Goal: Task Accomplishment & Management: Use online tool/utility

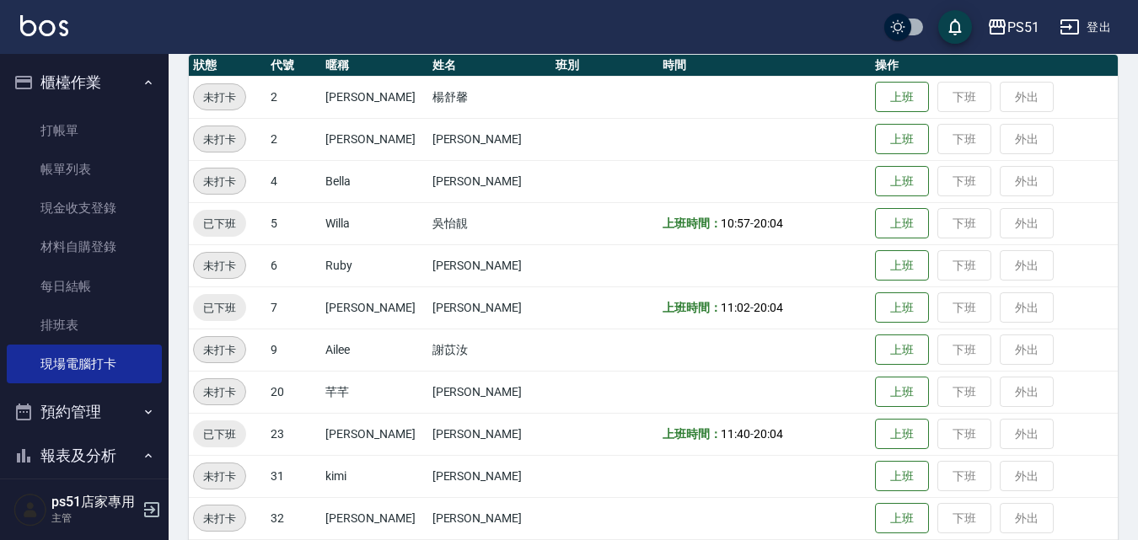
scroll to position [196, 0]
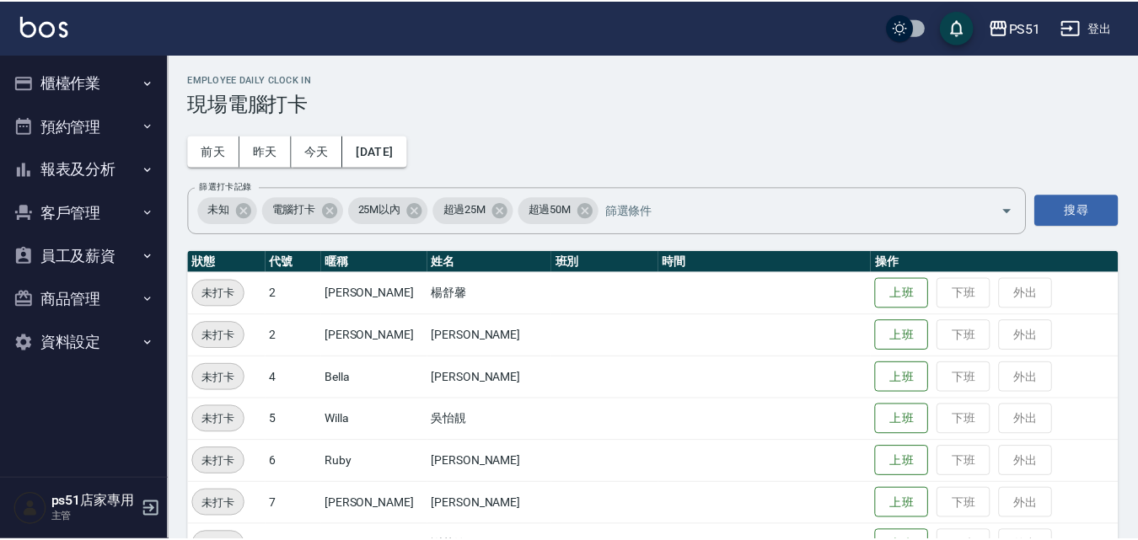
scroll to position [196, 0]
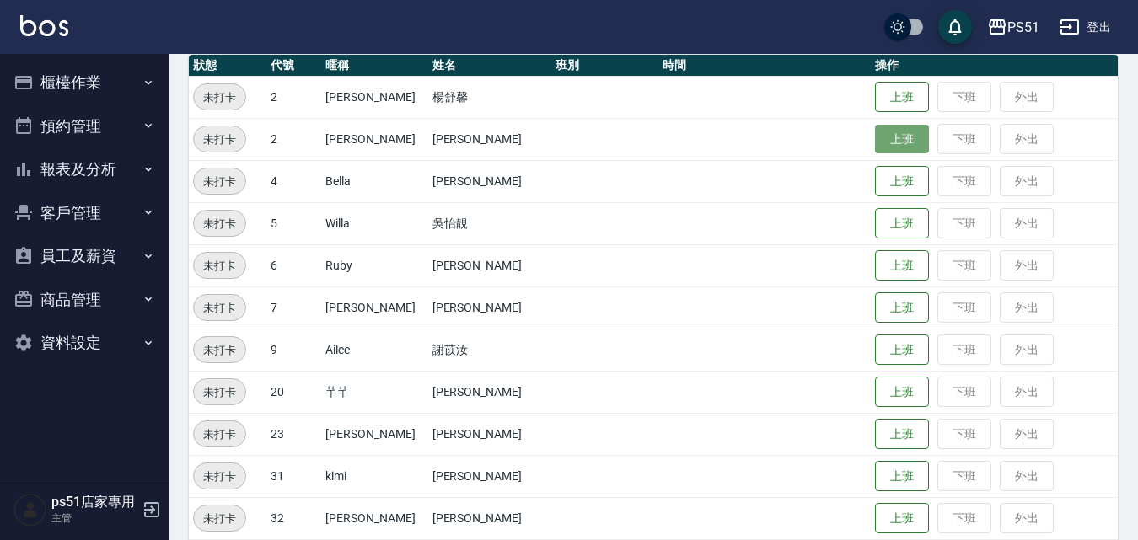
click at [897, 143] on button "上班" at bounding box center [902, 139] width 54 height 29
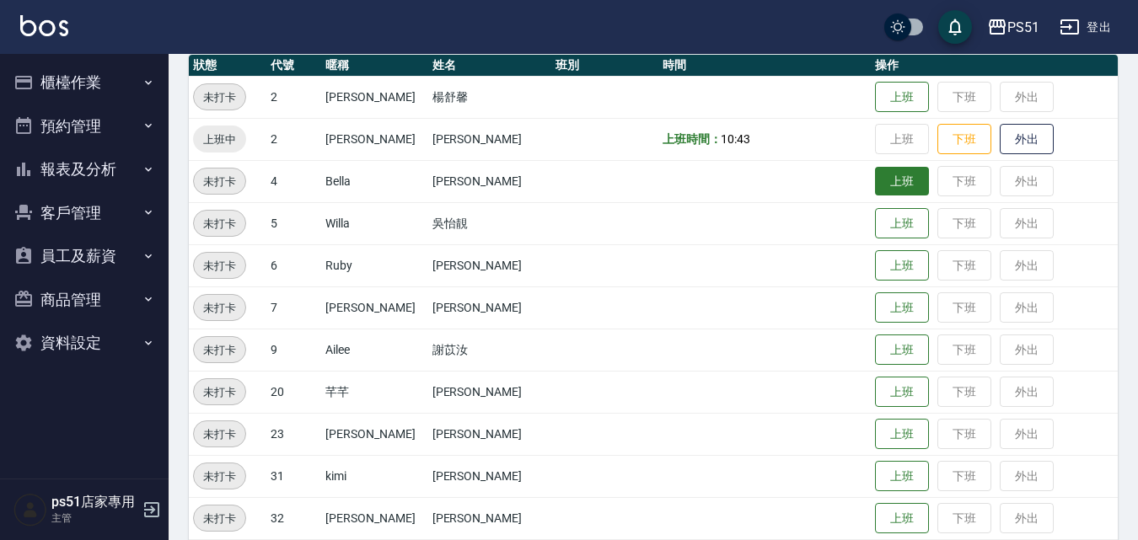
click at [882, 167] on button "上班" at bounding box center [902, 181] width 54 height 29
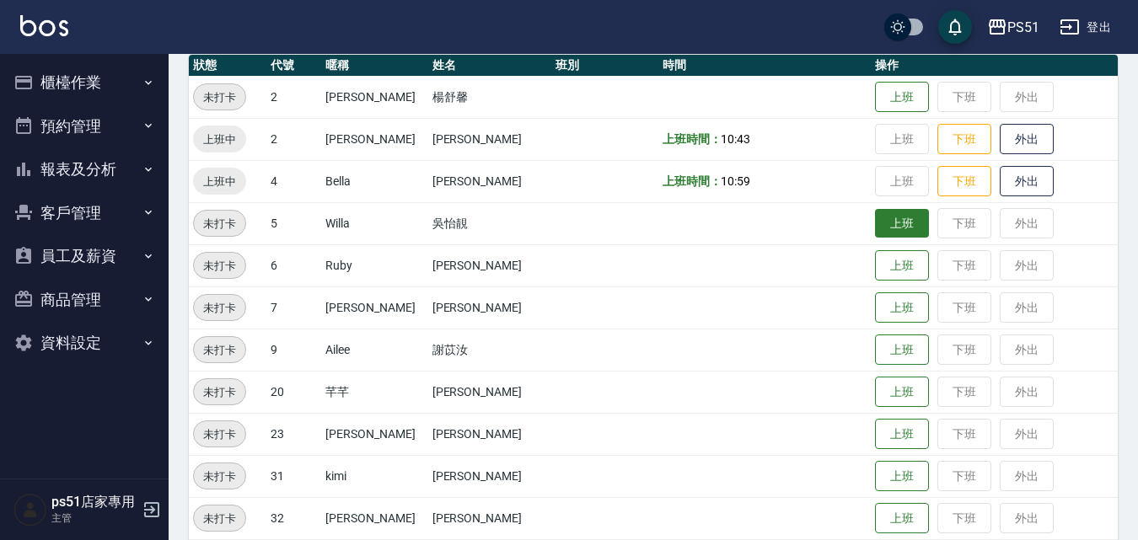
click at [896, 210] on button "上班" at bounding box center [902, 223] width 54 height 29
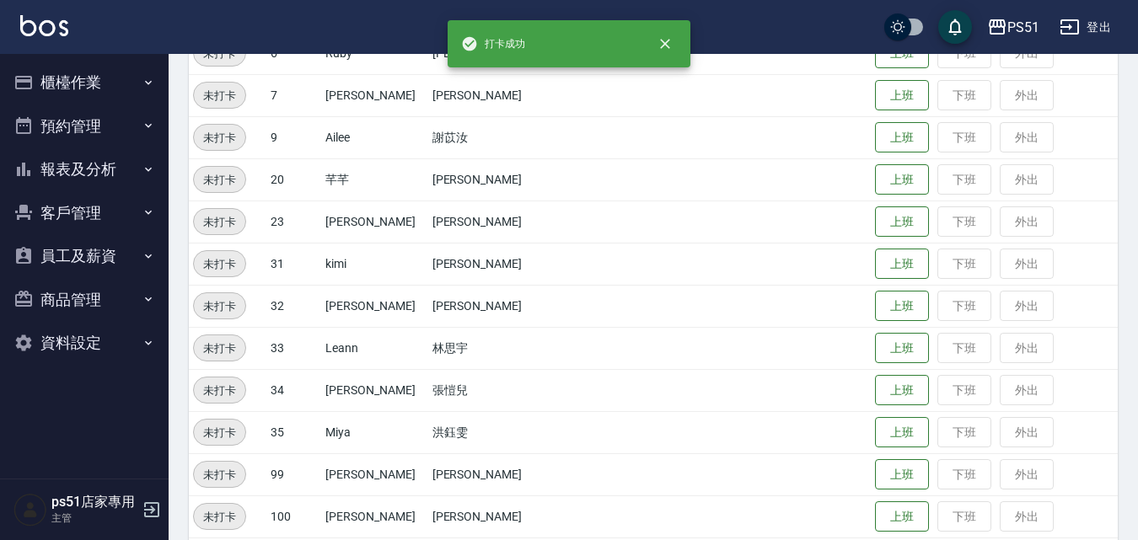
scroll to position [590, 0]
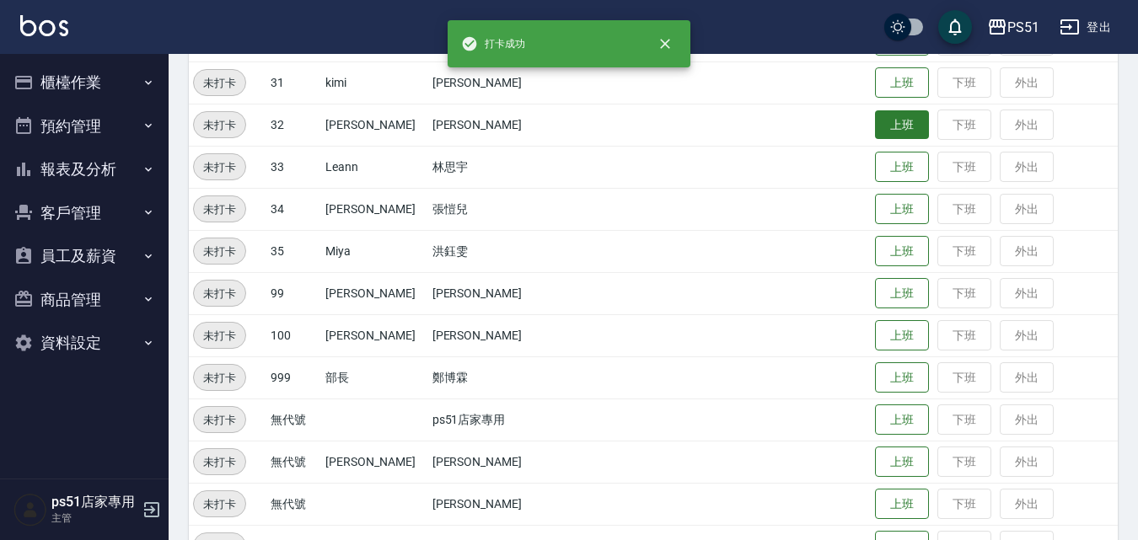
click at [904, 125] on button "上班" at bounding box center [902, 124] width 54 height 29
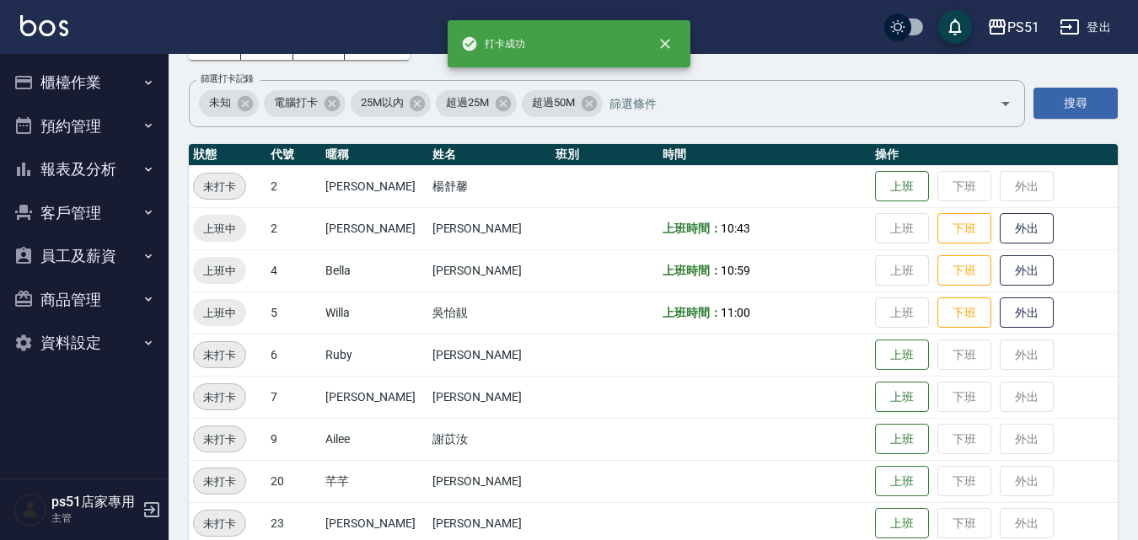
scroll to position [0, 0]
